Goal: Information Seeking & Learning: Learn about a topic

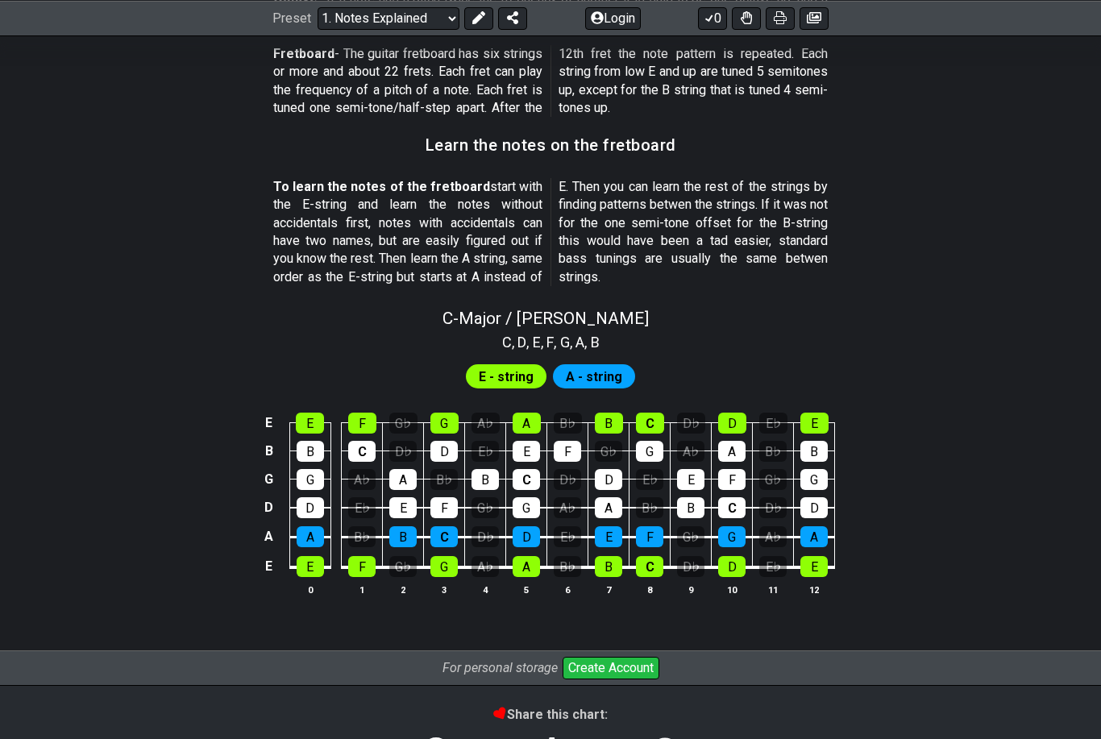
scroll to position [1352, 0]
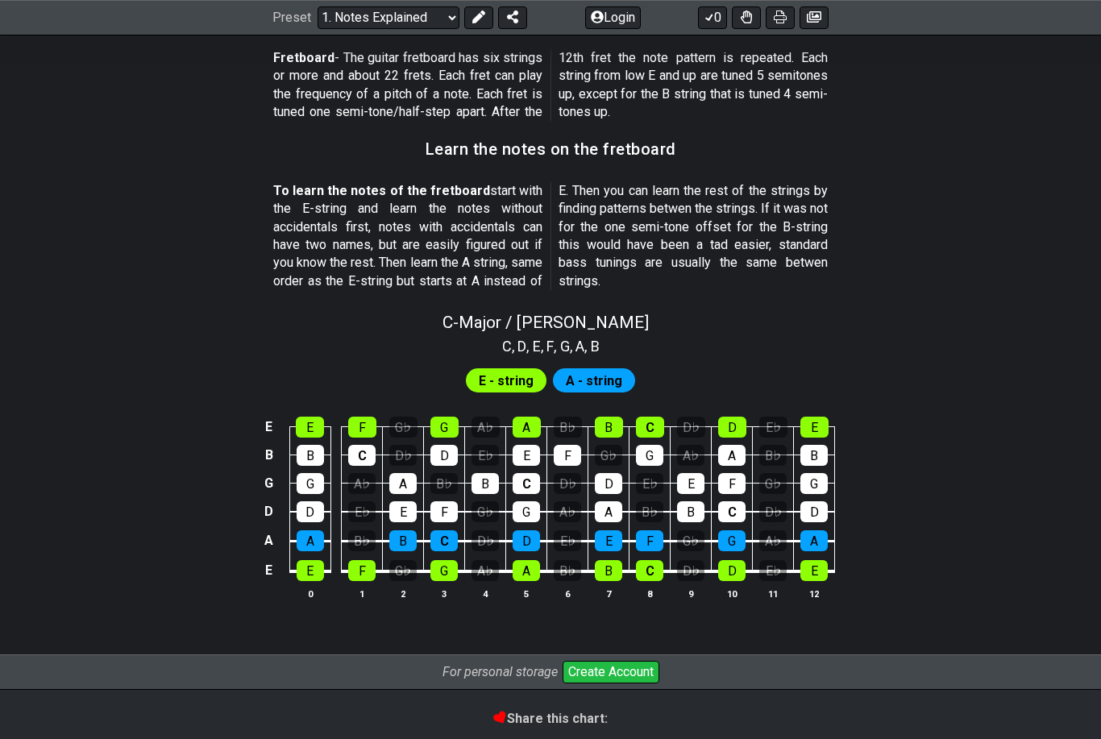
click at [597, 370] on span "A - string" at bounding box center [594, 381] width 56 height 23
click at [586, 370] on span "A - string" at bounding box center [594, 381] width 56 height 23
click at [513, 370] on span "E - string" at bounding box center [506, 381] width 55 height 23
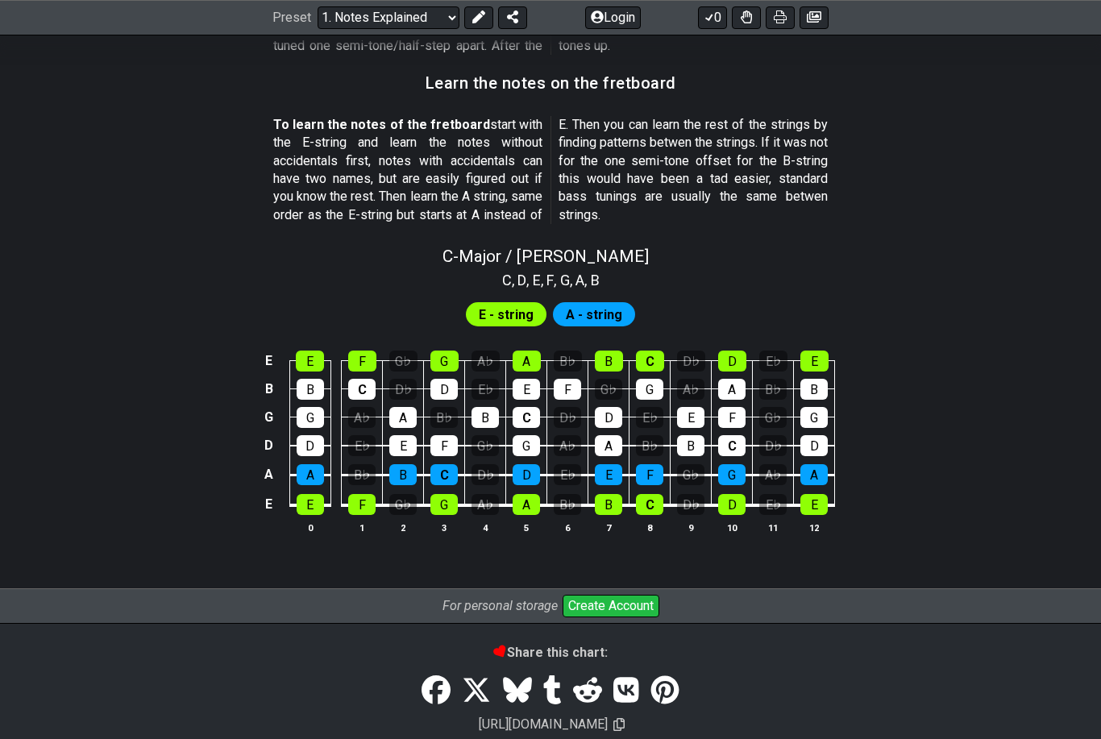
scroll to position [1434, 0]
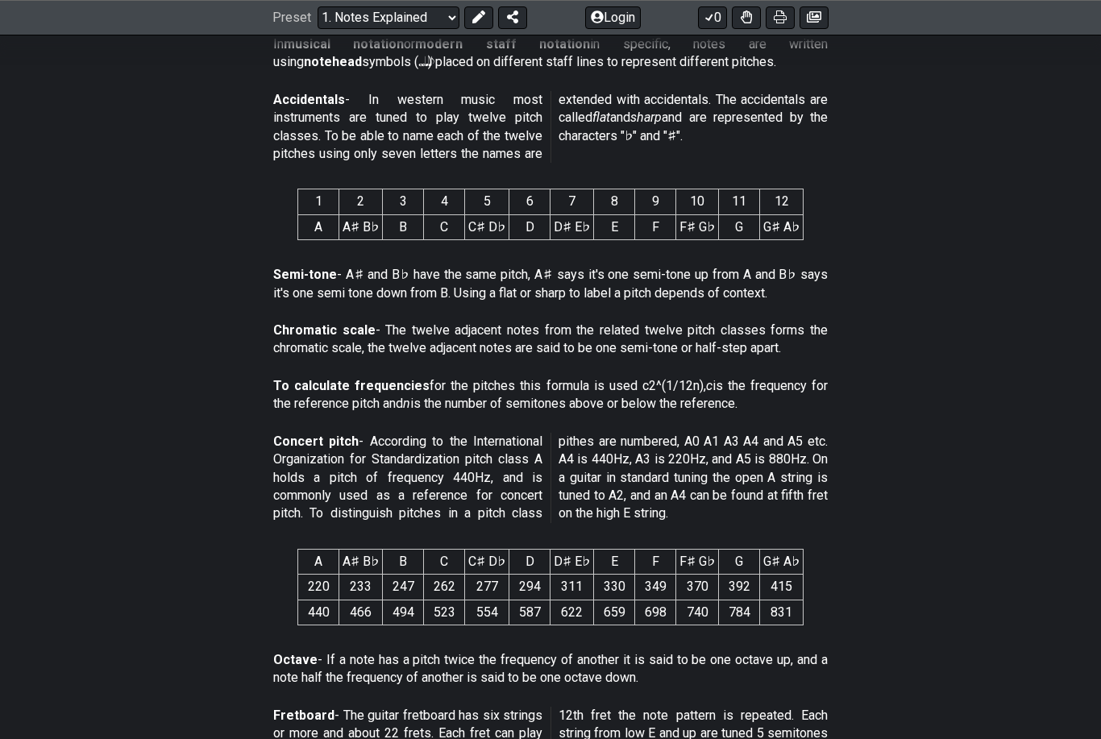
click at [419, 8] on select "Welcome to #fretflip! Initial Preset Custom Preset Minor Pentatonic Major Penta…" at bounding box center [389, 17] width 142 height 23
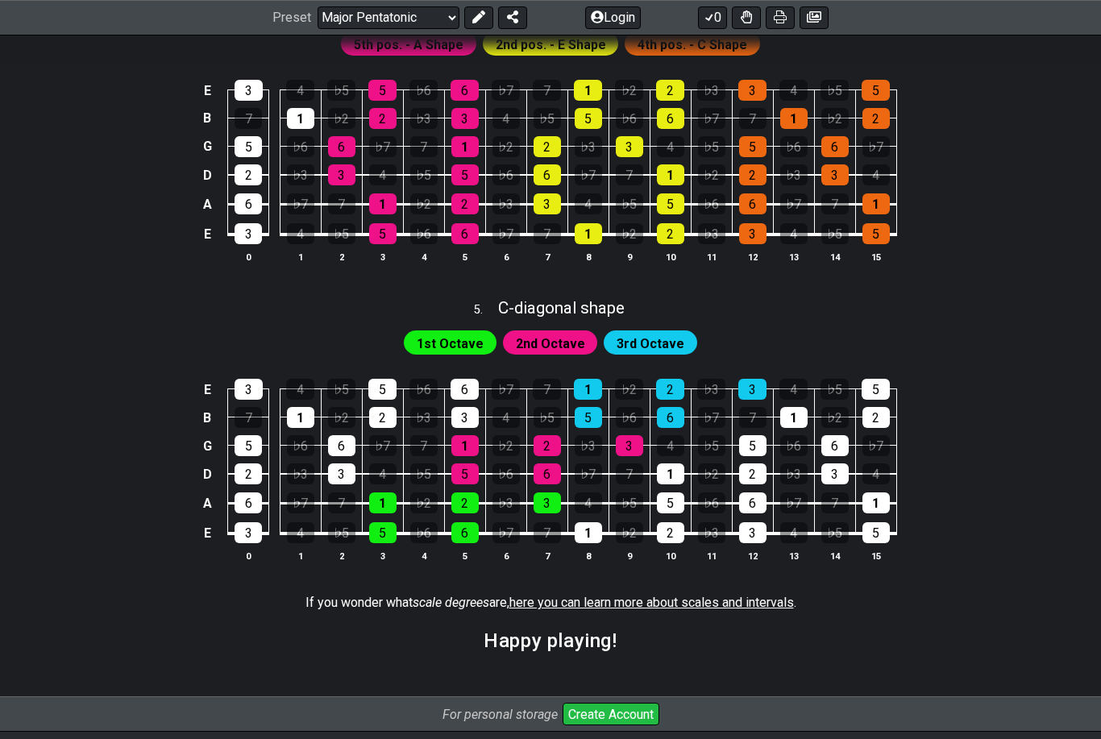
scroll to position [1439, 0]
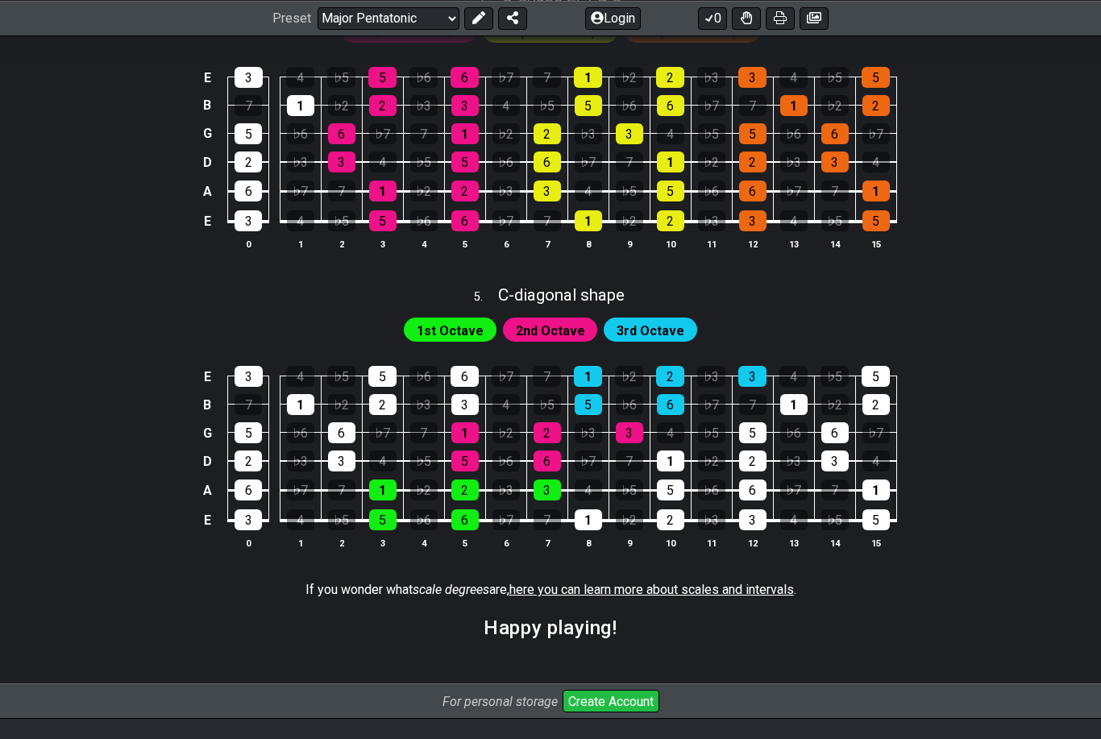
click at [780, 612] on div "If you wonder what scale degrees are, here you can learn more about scales and …" at bounding box center [551, 593] width 491 height 37
click at [780, 597] on span "here you can learn more about scales and intervals" at bounding box center [652, 589] width 285 height 15
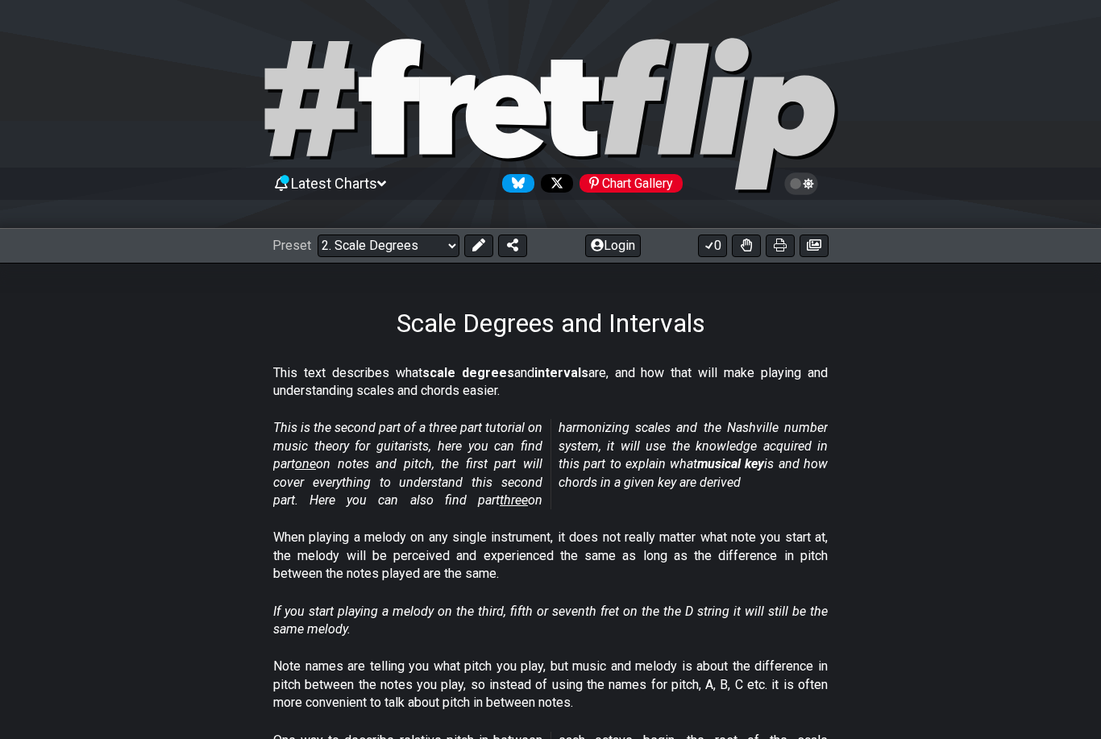
click at [782, 609] on em "If you start playing a melody on the third, fifth or seventh fret on the the D …" at bounding box center [550, 620] width 555 height 33
click at [423, 236] on select "Welcome to #fretflip! Initial Preset Custom Preset Minor Pentatonic Major Penta…" at bounding box center [389, 246] width 142 height 23
select select "/the-caged-system"
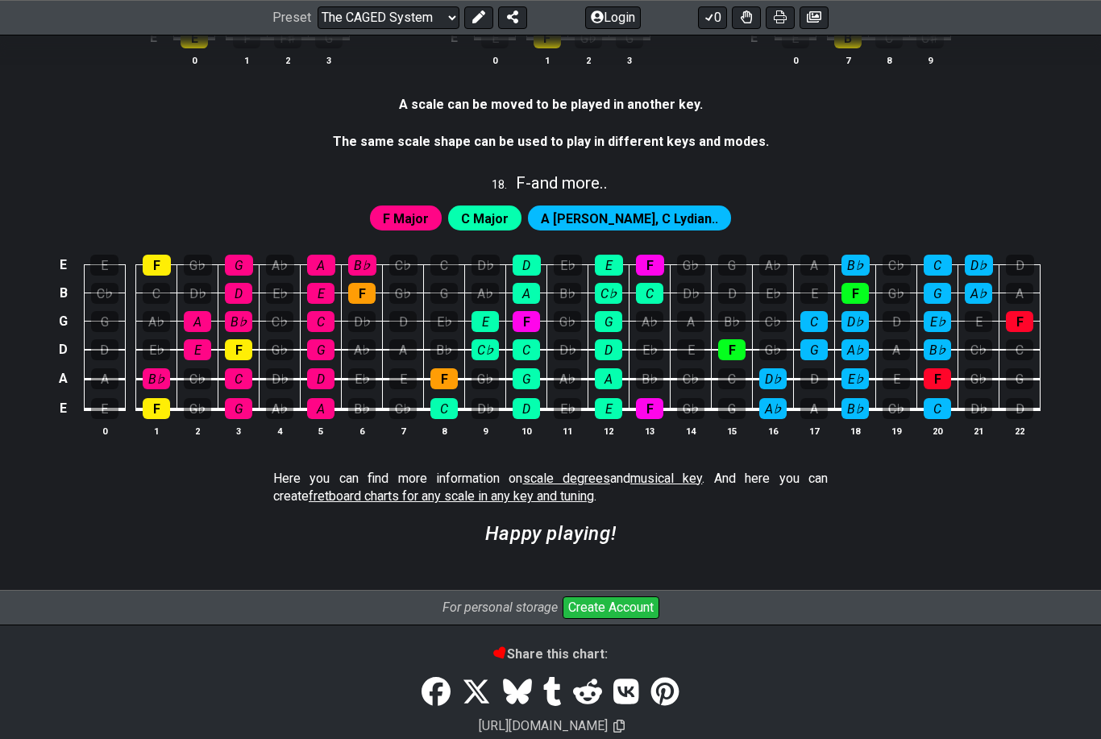
scroll to position [4309, 0]
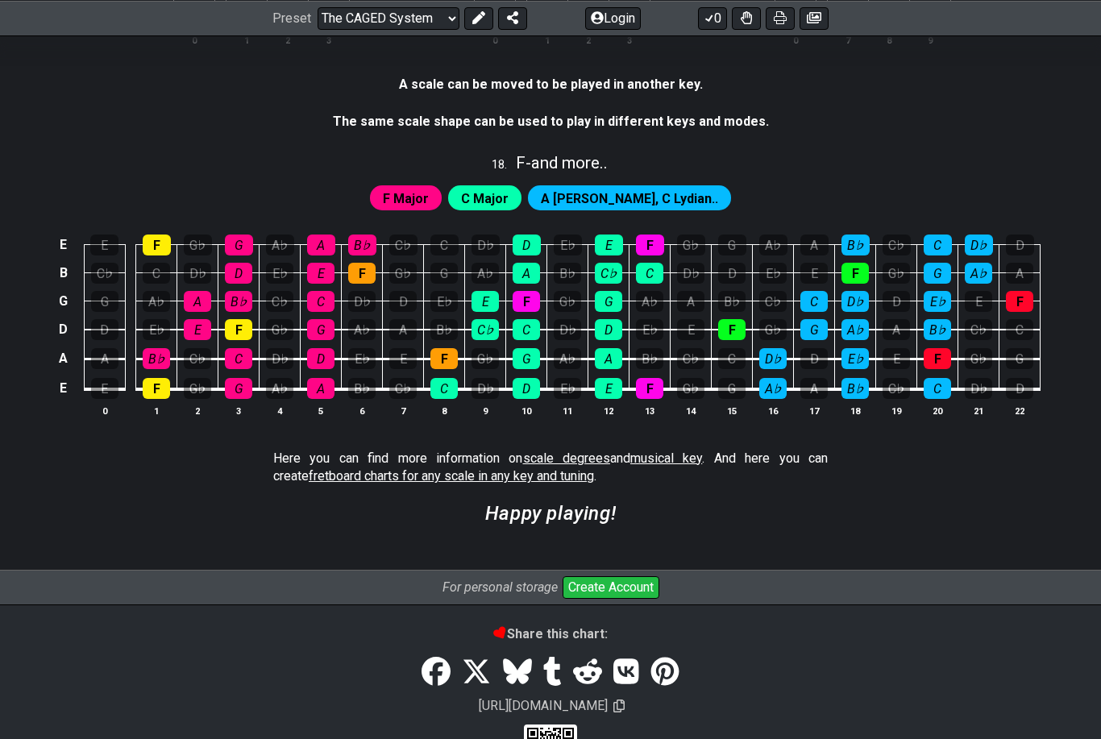
click at [661, 451] on link "musical key" at bounding box center [666, 458] width 72 height 15
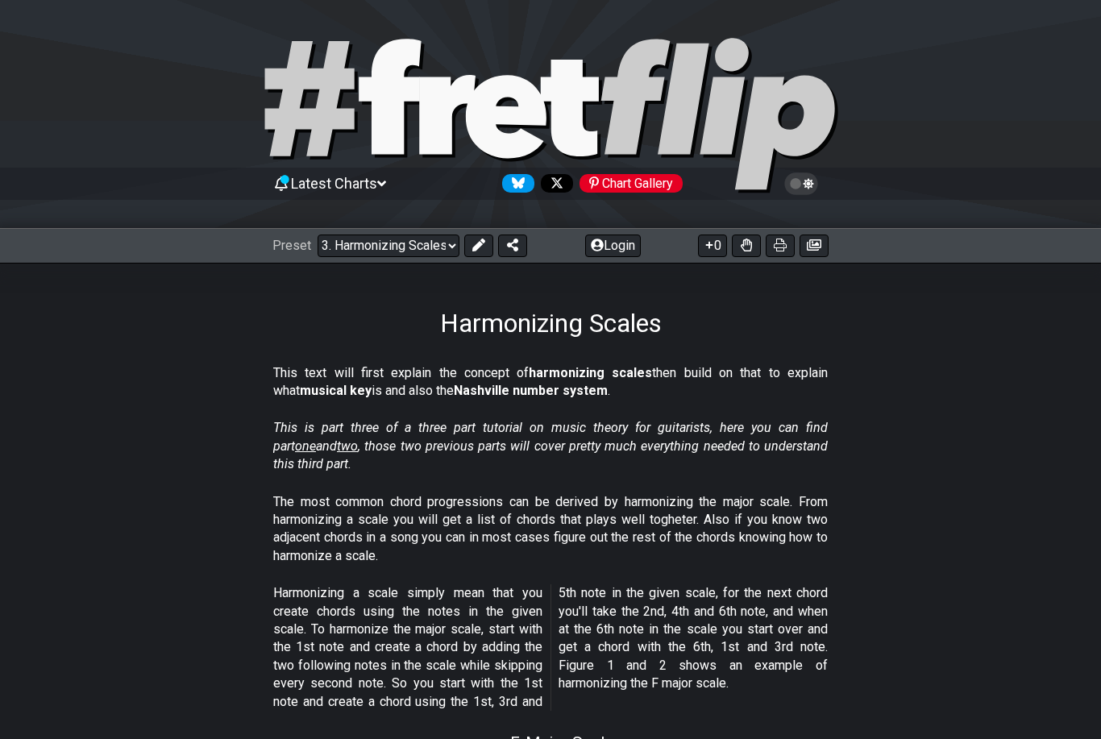
click at [398, 253] on select "Welcome to #fretflip! Initial Preset Custom Preset Minor Pentatonic Major Penta…" at bounding box center [389, 246] width 142 height 23
select select "/harmonizing-scales"
select select "A"
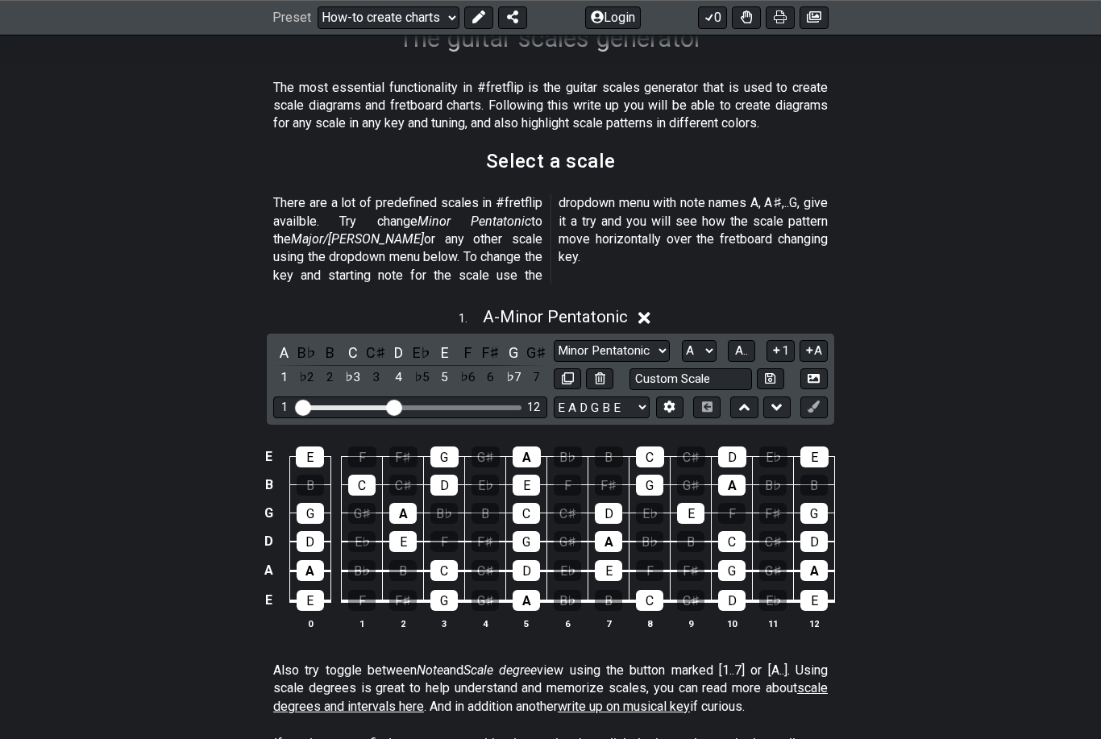
click at [618, 341] on select "Minor Pentatonic New Scale Minor Pentatonic Major Pentatonic Minor Blues Major …" at bounding box center [612, 352] width 116 height 22
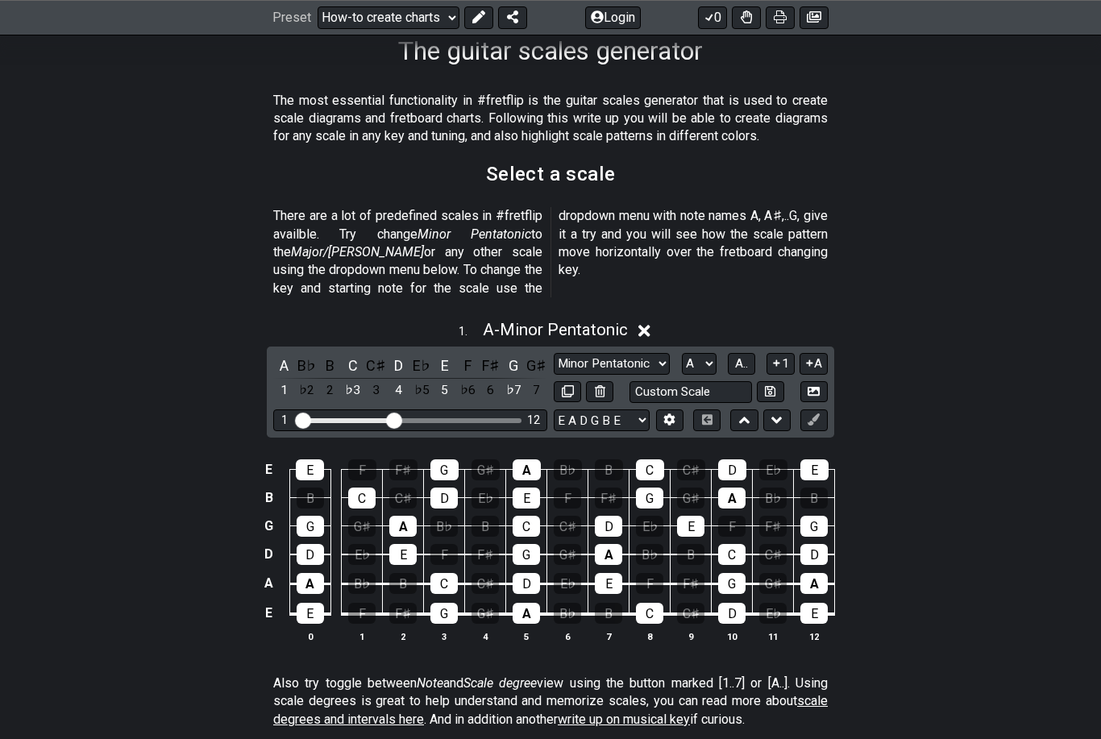
scroll to position [274, 0]
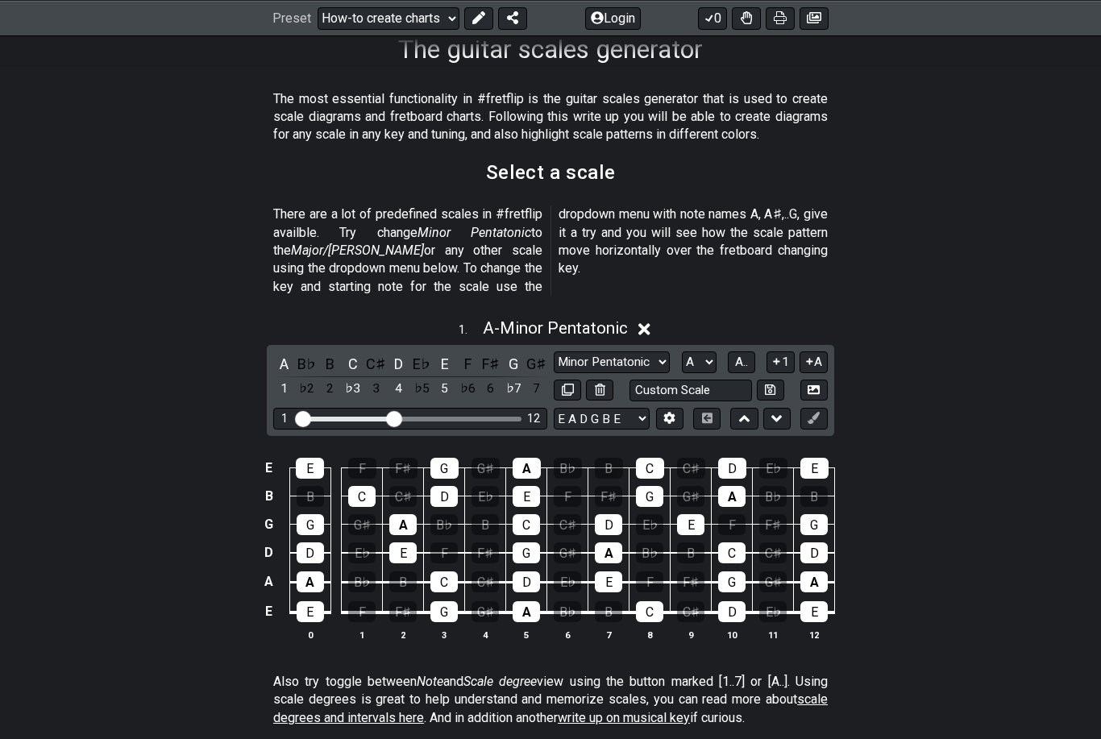
click at [347, 353] on div "C" at bounding box center [353, 364] width 21 height 22
click at [649, 309] on div "1 . A - Unsaved Scale" at bounding box center [550, 324] width 1101 height 31
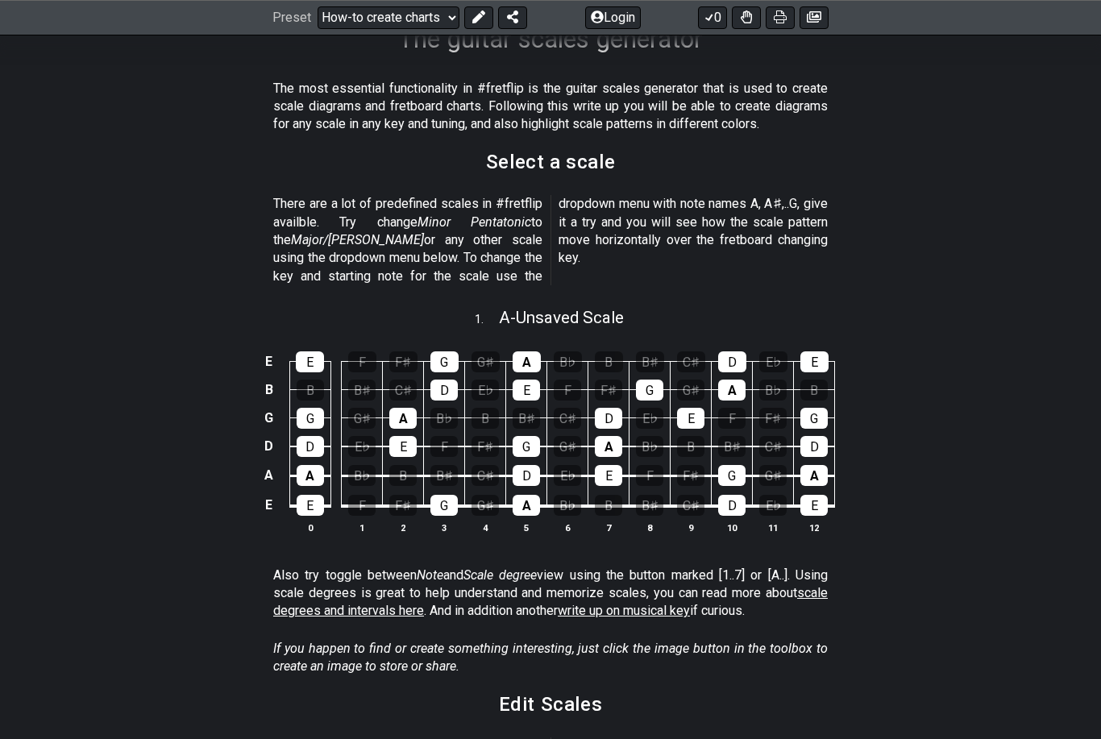
scroll to position [224, 0]
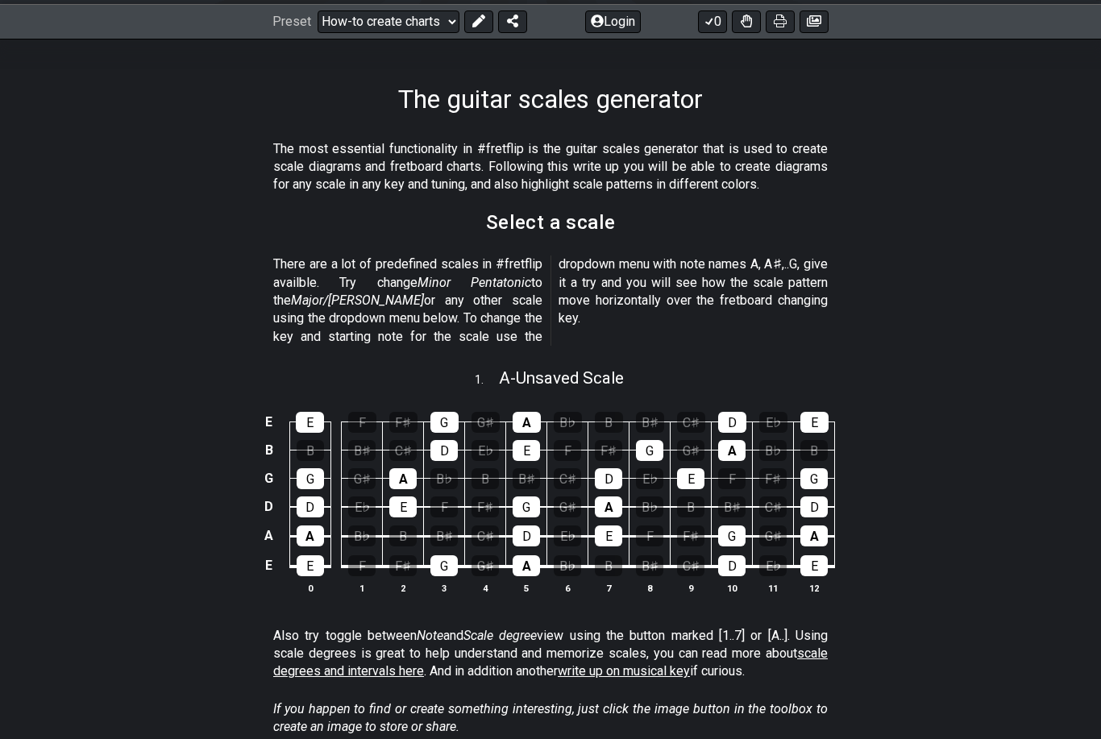
click at [419, 24] on select "Welcome to #fretflip! Initial Preset Custom Preset Minor Pentatonic Major Penta…" at bounding box center [389, 21] width 142 height 23
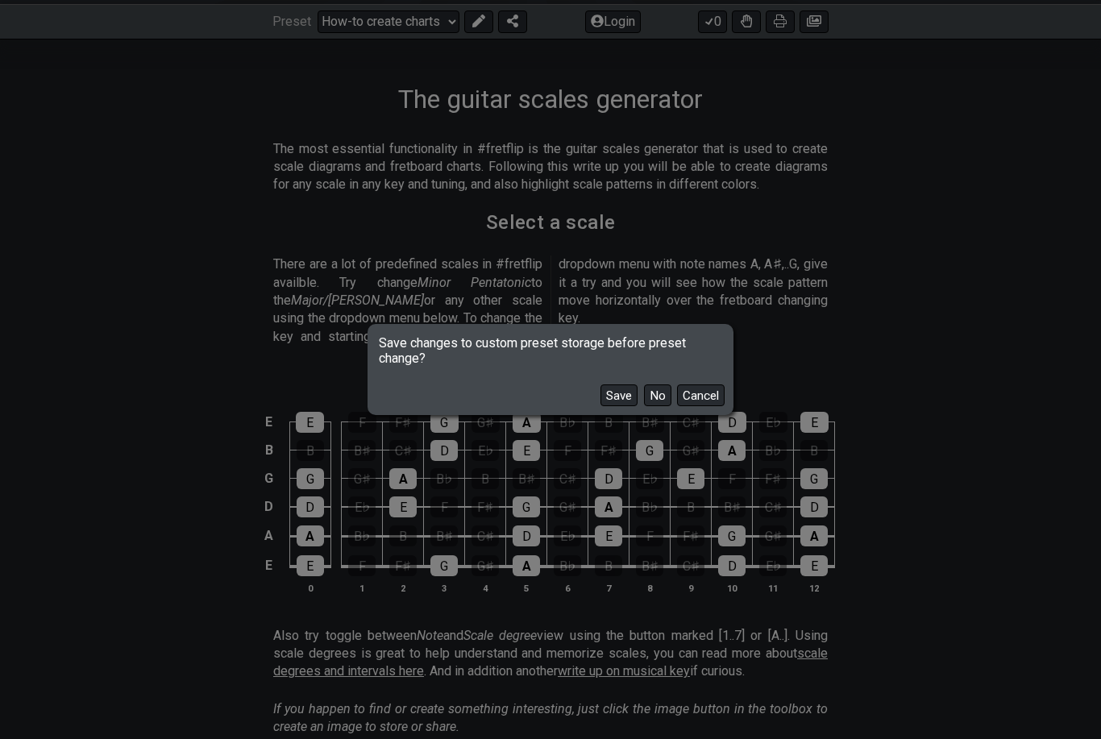
click at [707, 389] on button "Cancel" at bounding box center [701, 396] width 48 height 22
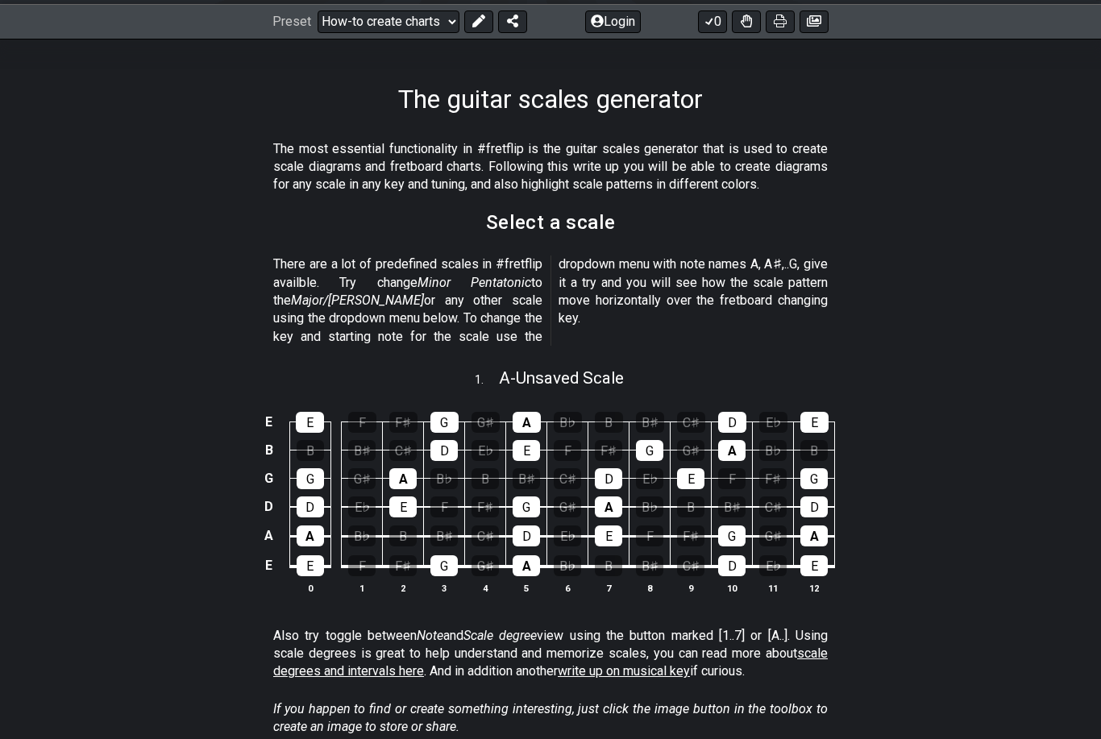
click at [408, 15] on select "Welcome to #fretflip! Initial Preset Custom Preset Minor Pentatonic Major Penta…" at bounding box center [389, 21] width 142 height 23
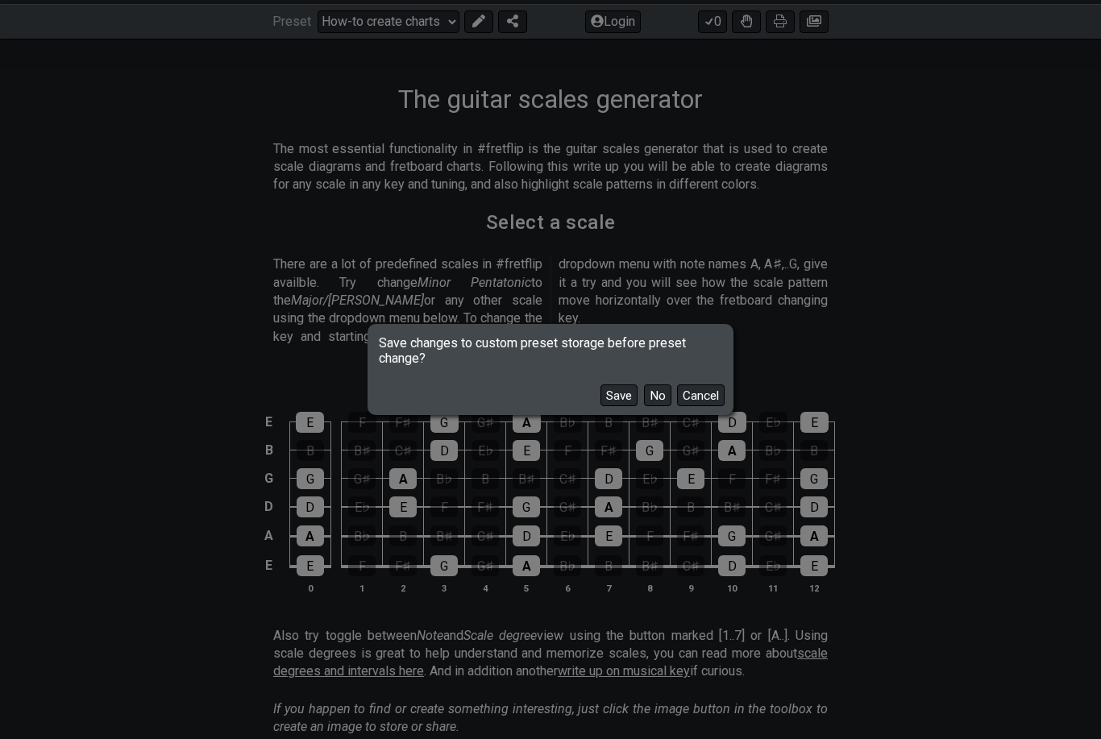
click at [660, 393] on button "No" at bounding box center [657, 396] width 27 height 22
select select "/find-all-notes"
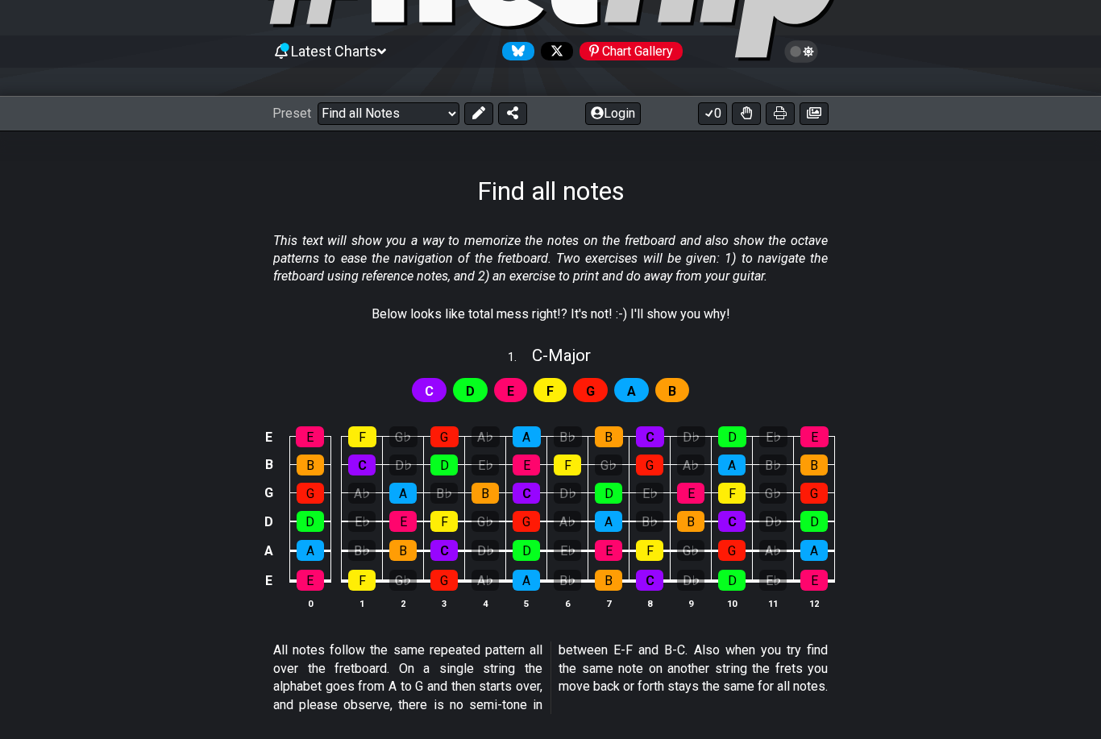
scroll to position [130, 0]
